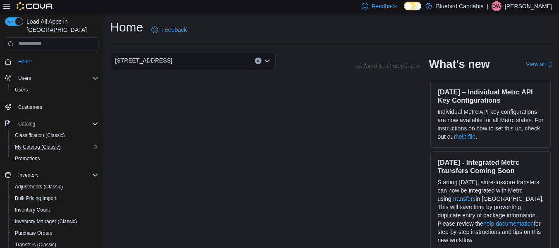
scroll to position [119, 0]
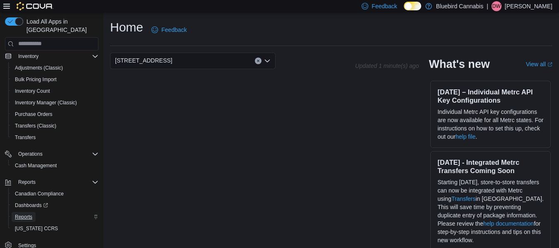
click at [27, 218] on span "Reports" at bounding box center [23, 216] width 17 height 7
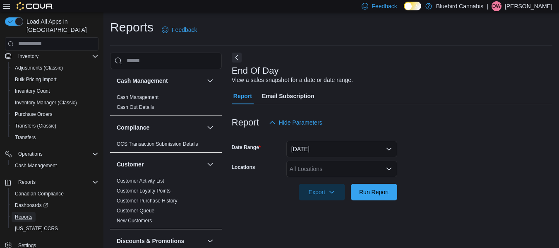
scroll to position [14, 0]
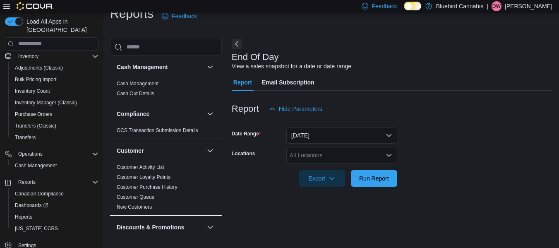
click at [332, 154] on div "All Locations" at bounding box center [341, 155] width 111 height 17
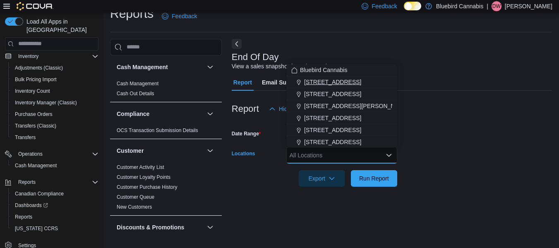
click at [338, 84] on span "[STREET_ADDRESS]" at bounding box center [332, 82] width 57 height 8
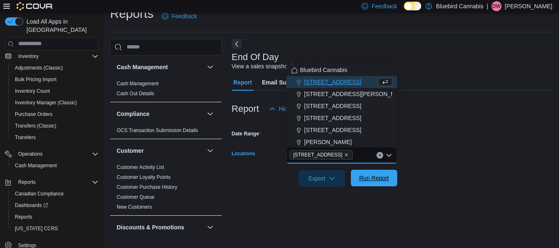
click at [373, 176] on span "Run Report" at bounding box center [374, 178] width 30 height 8
